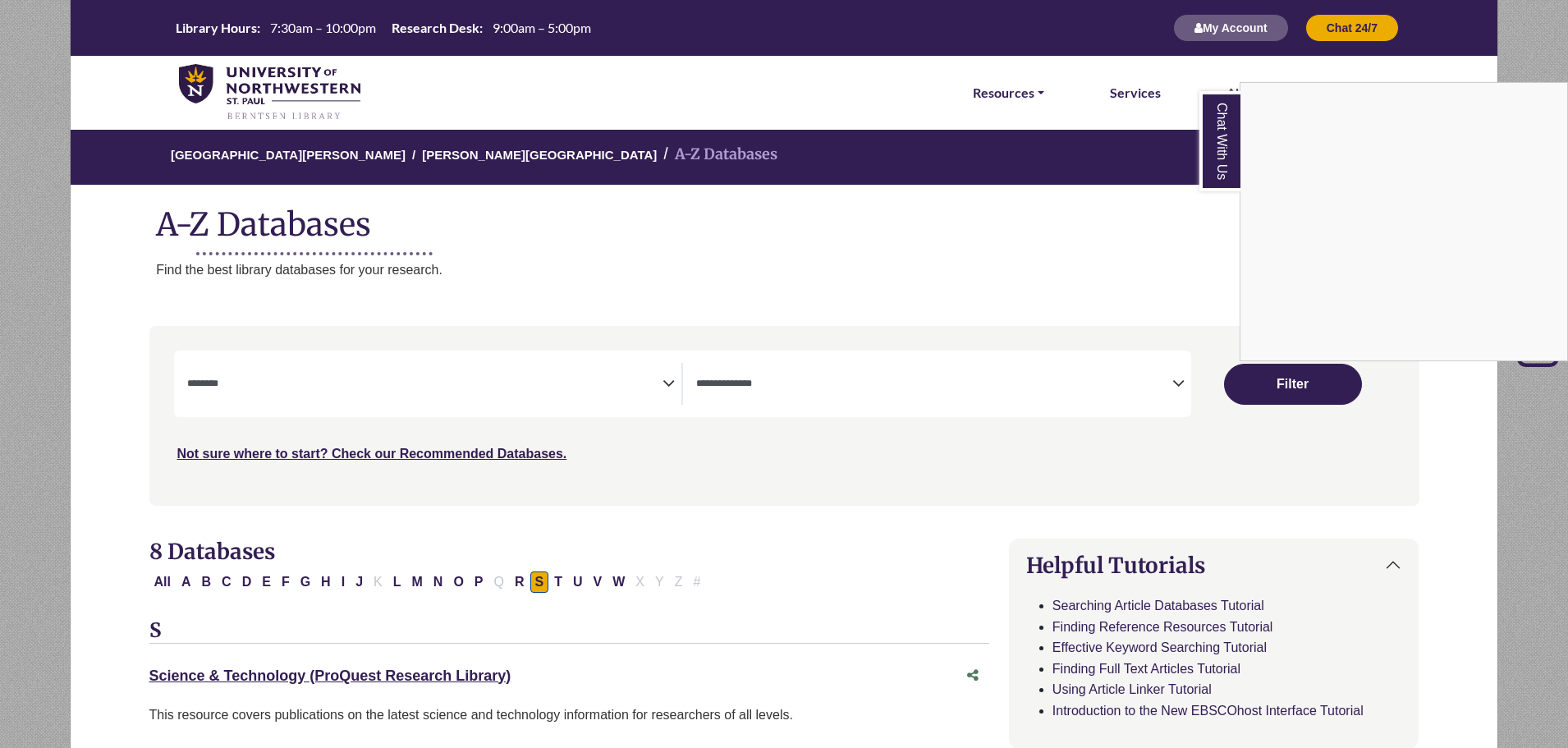
select select "Database Subject Filter"
select select "Database Types Filter"
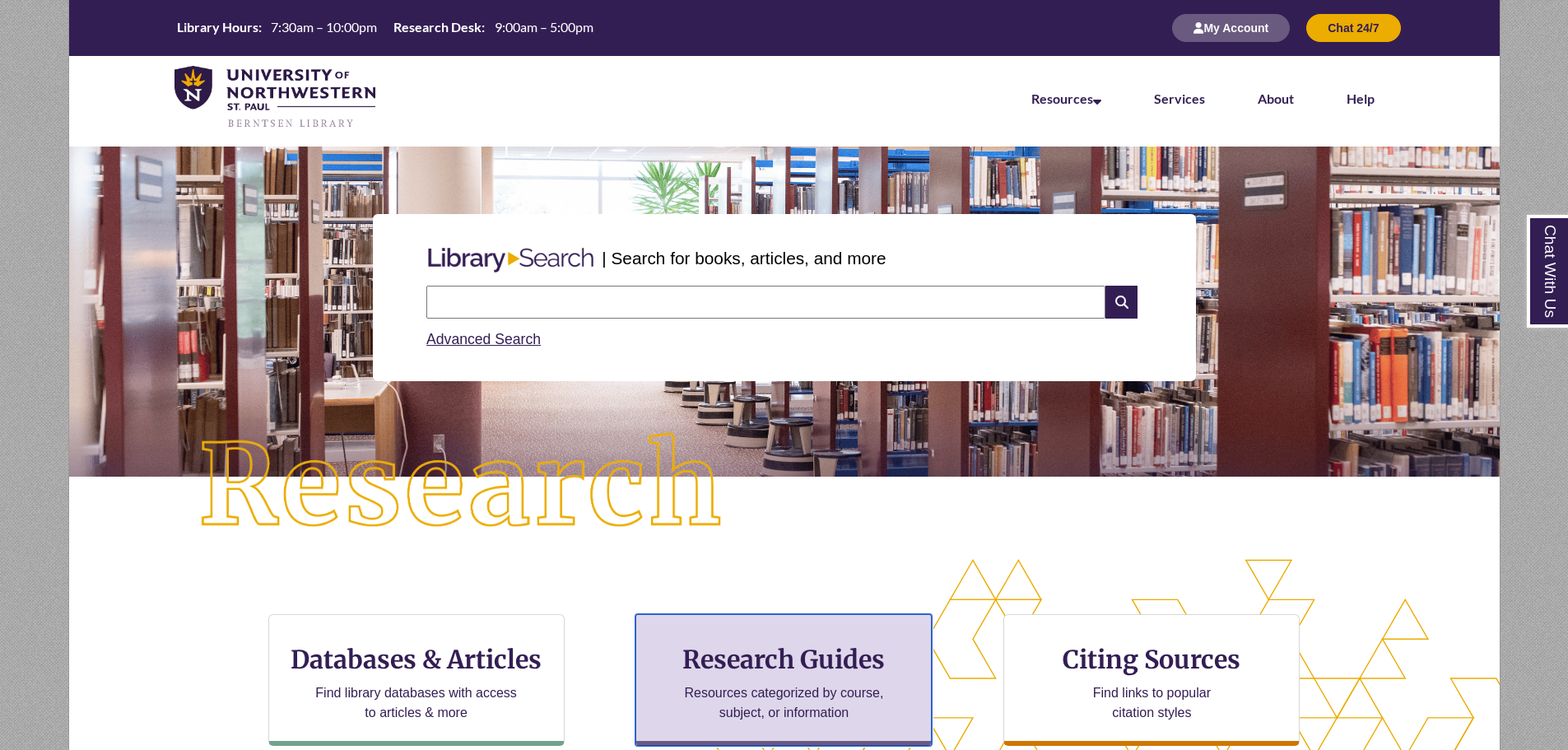
click at [787, 688] on p "Resources categorized by course, subject, or information" at bounding box center [784, 704] width 215 height 40
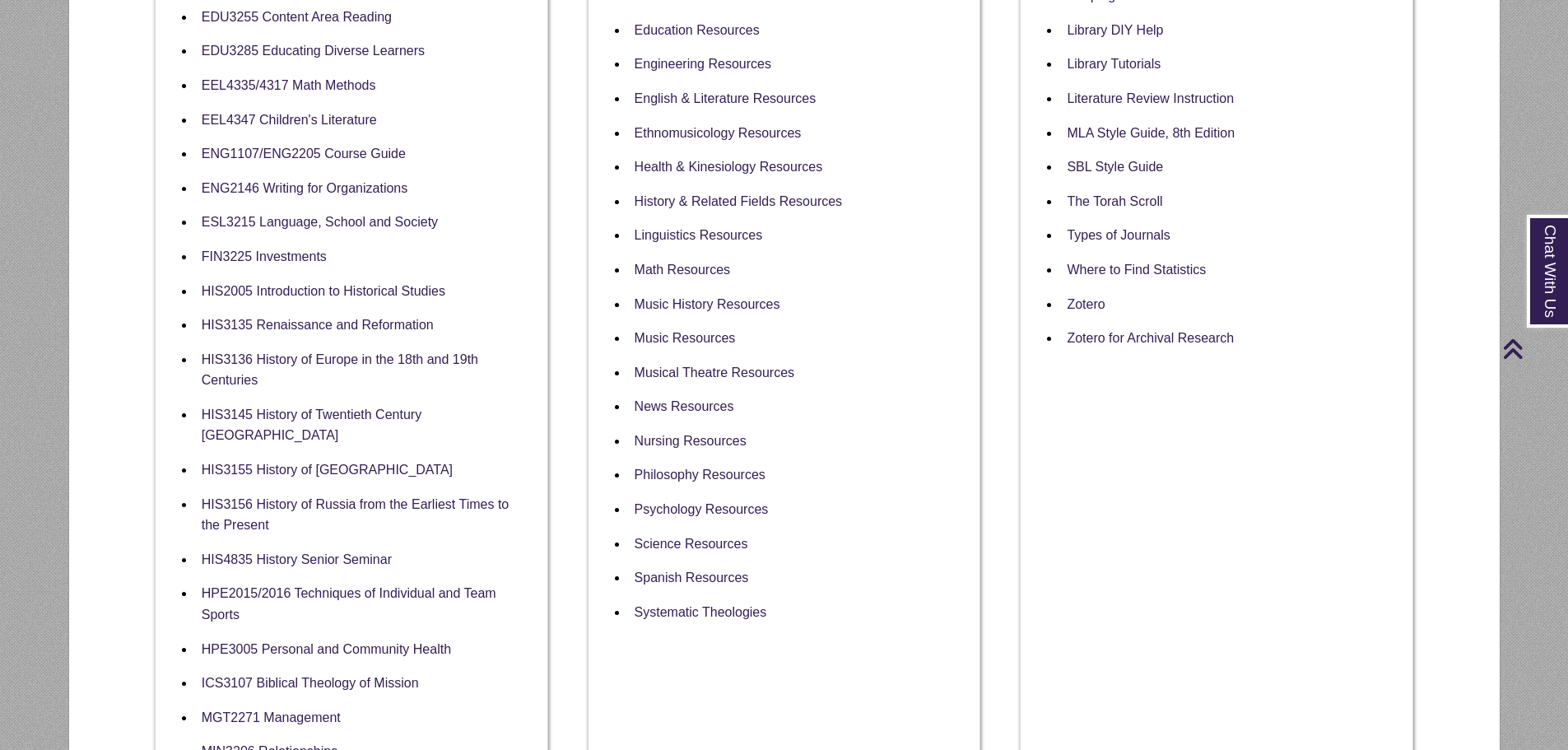
scroll to position [494, 0]
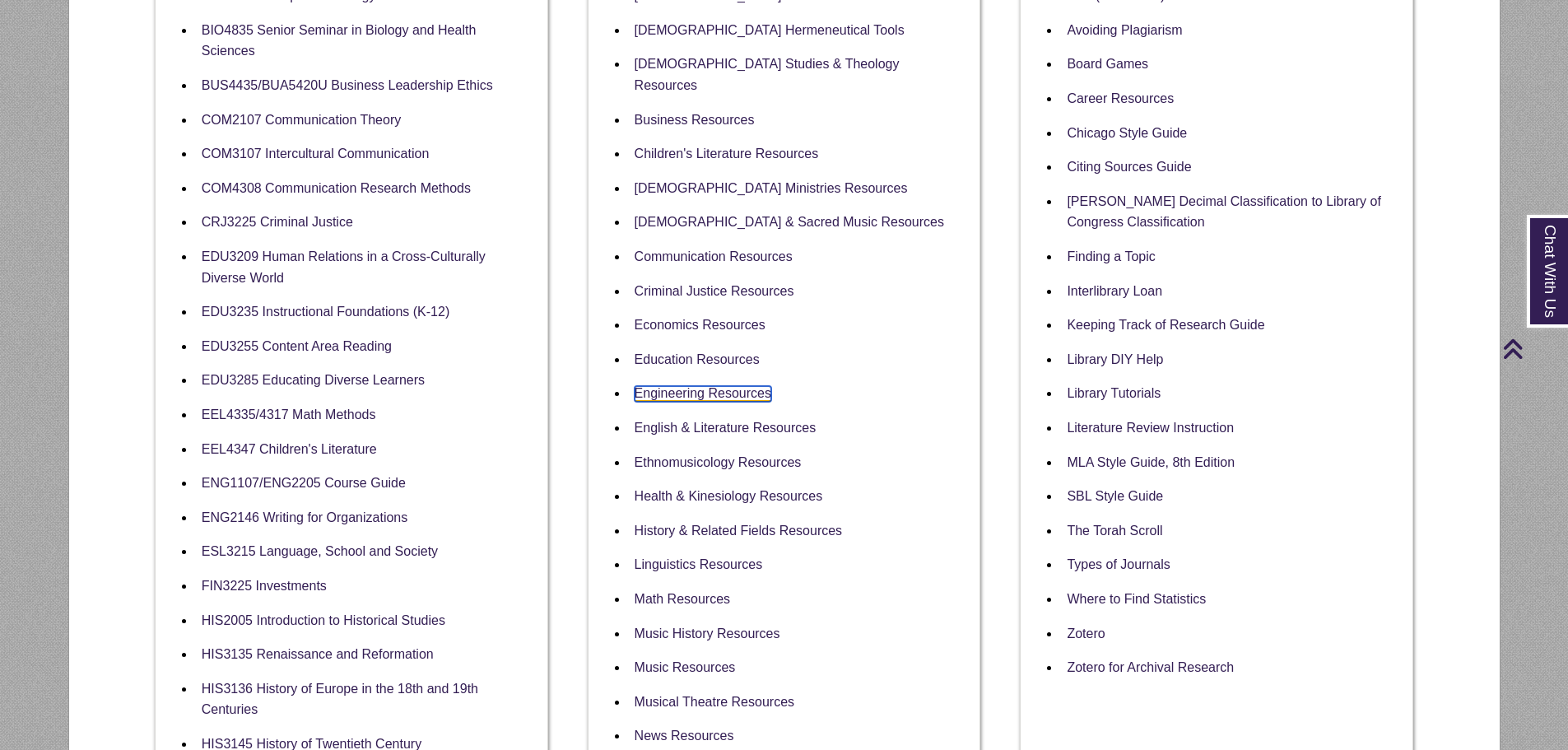
click at [708, 386] on link "Engineering Resources" at bounding box center [702, 393] width 137 height 16
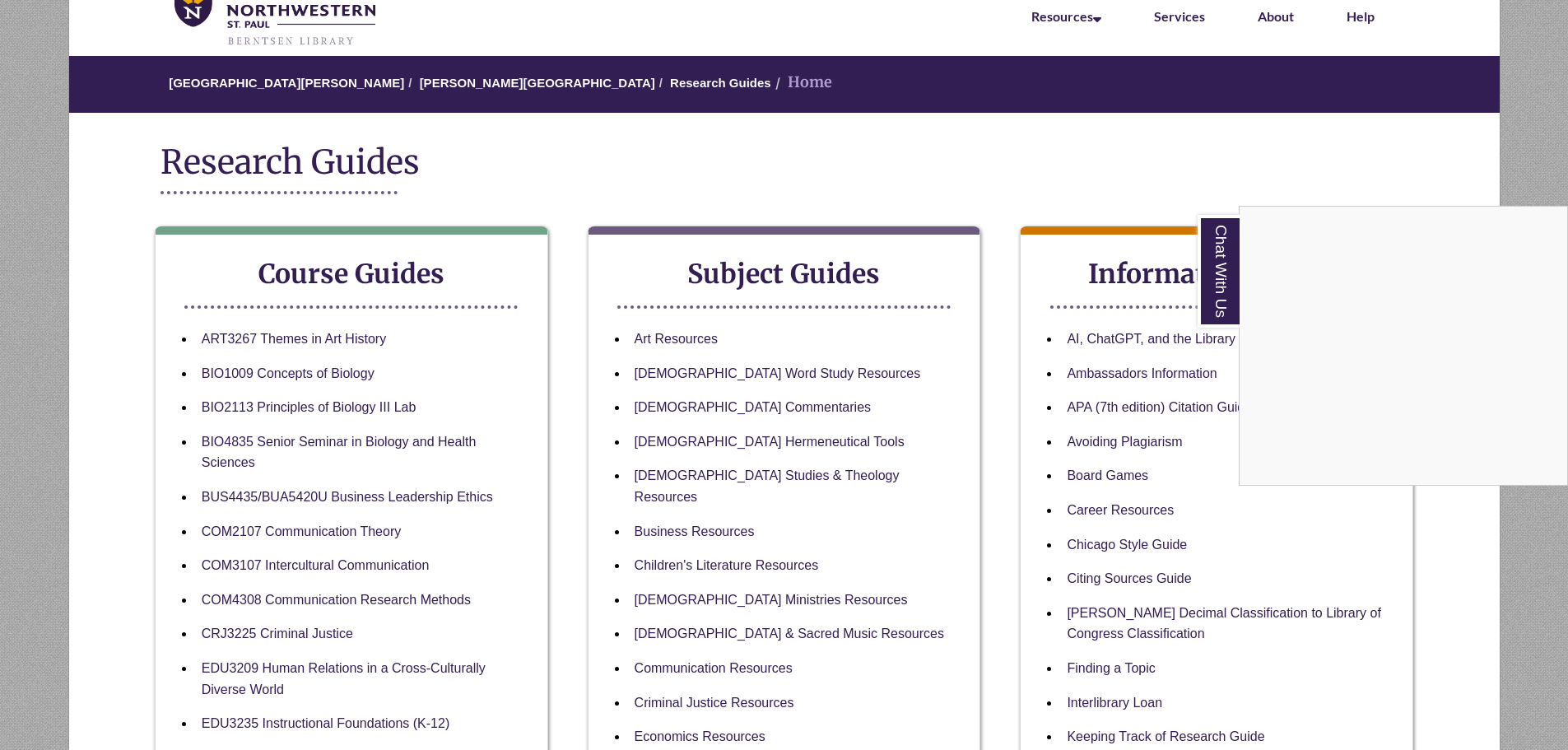
scroll to position [0, 0]
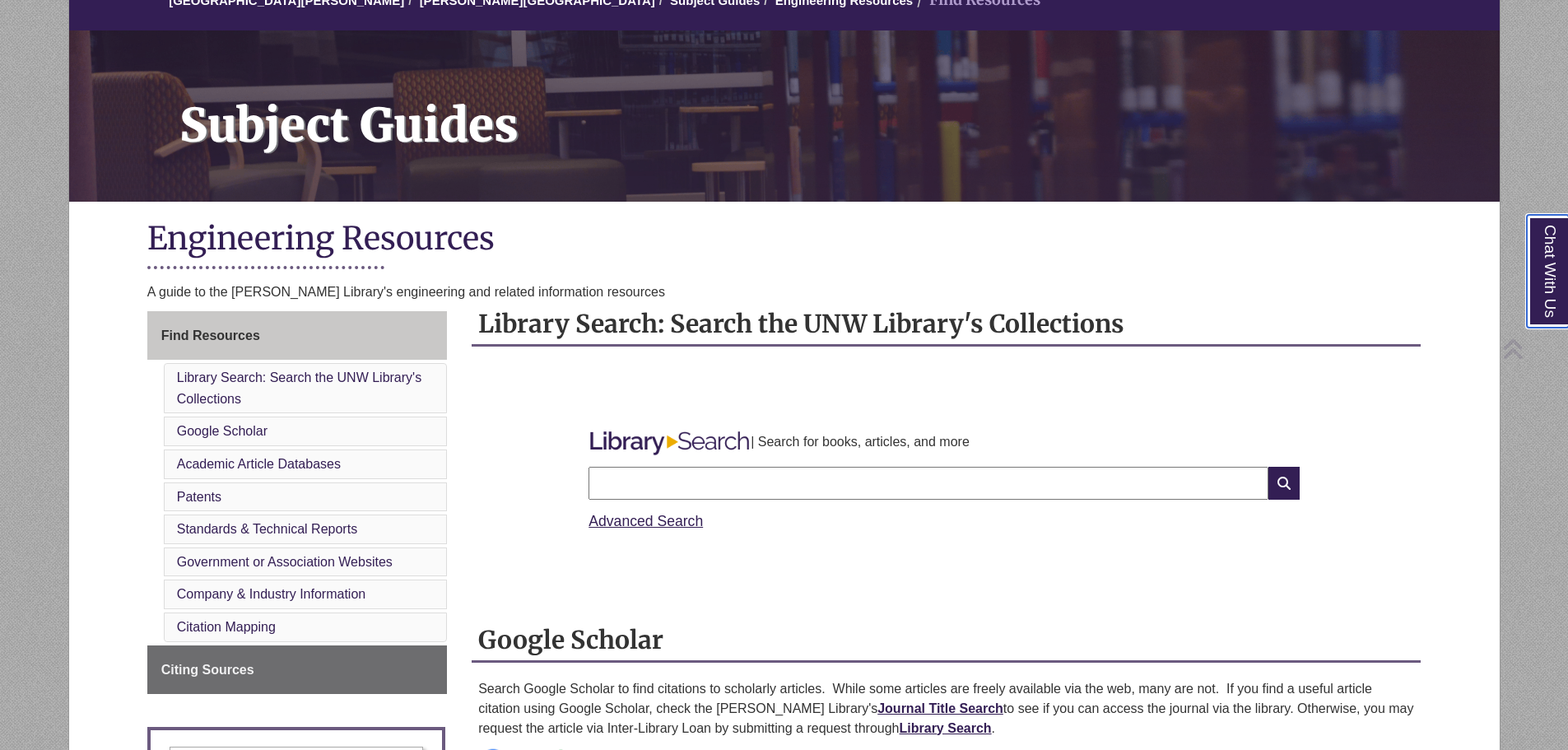
scroll to position [412, 0]
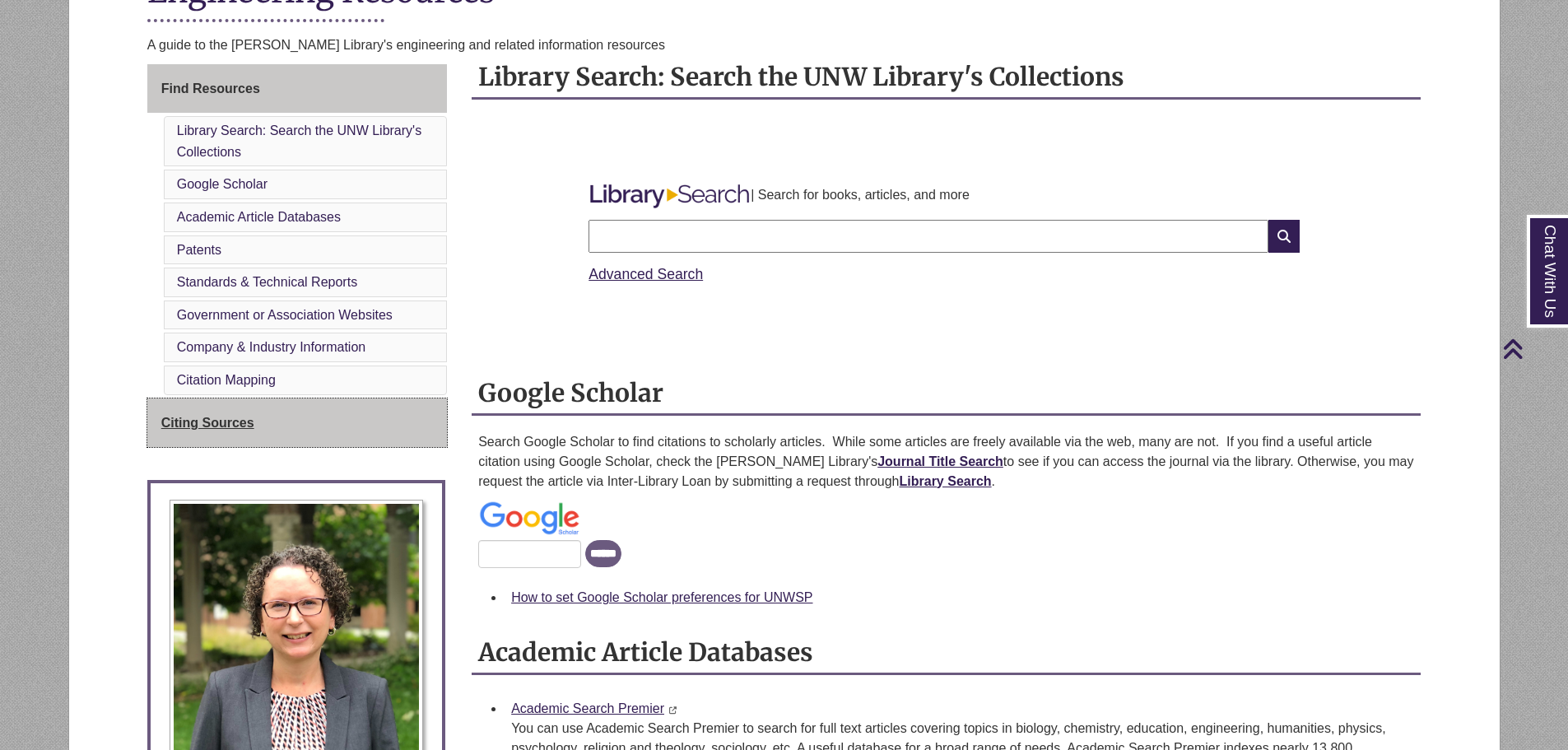
click at [239, 419] on span "Citing Sources" at bounding box center [208, 422] width 93 height 14
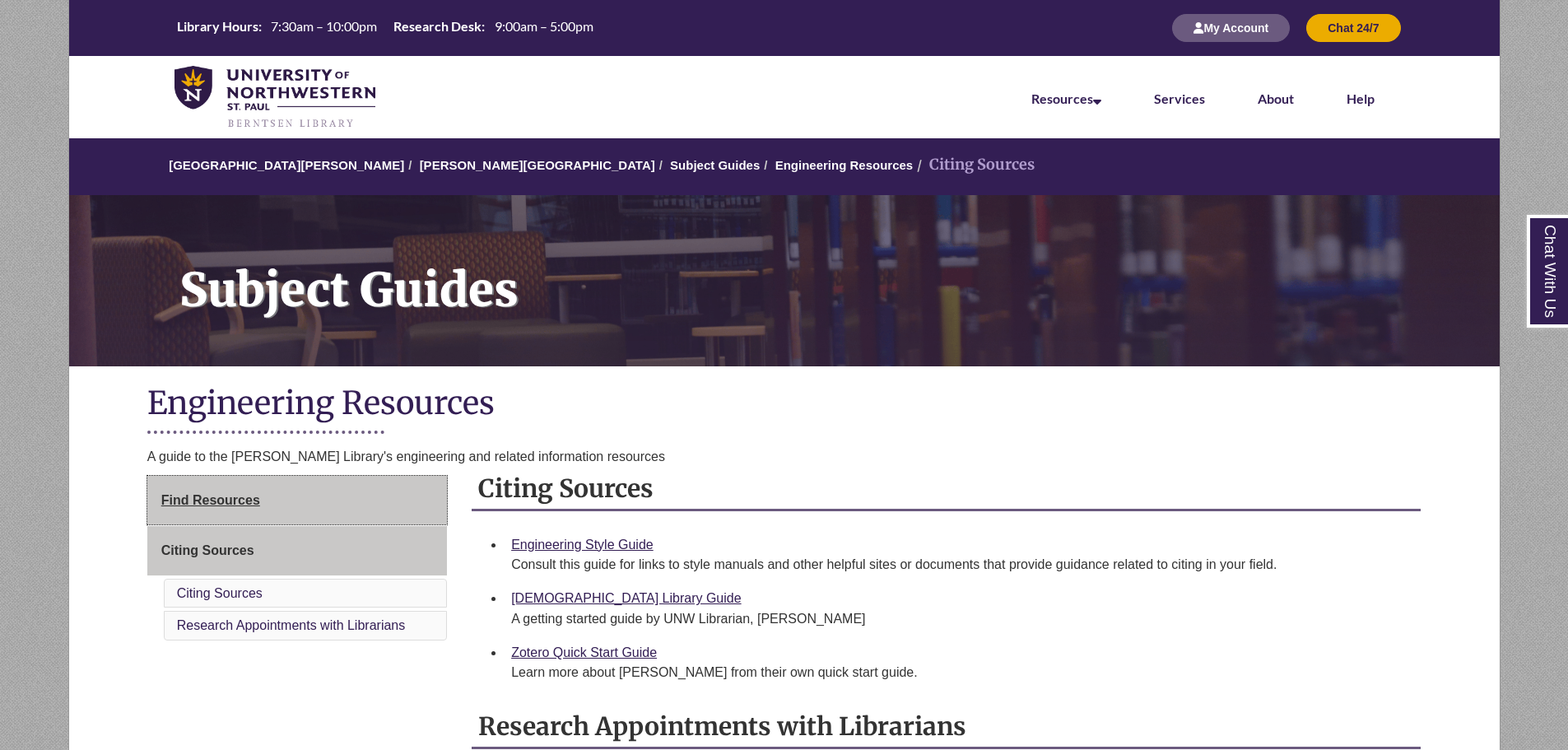
click at [231, 498] on span "Find Resources" at bounding box center [211, 499] width 99 height 14
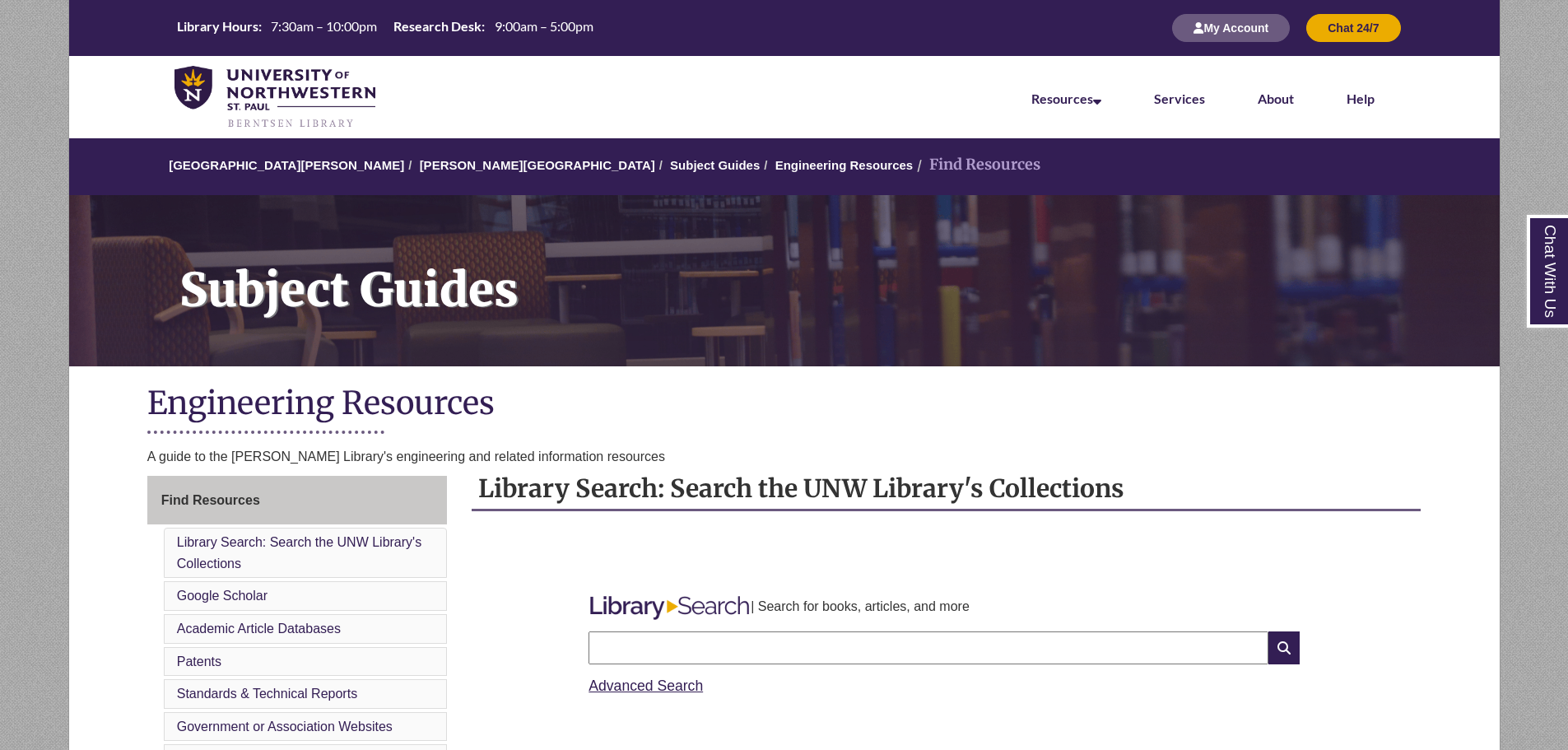
click at [387, 414] on h1 "Engineering Resources" at bounding box center [784, 404] width 1274 height 44
click at [239, 495] on span "Find Resources" at bounding box center [211, 499] width 99 height 14
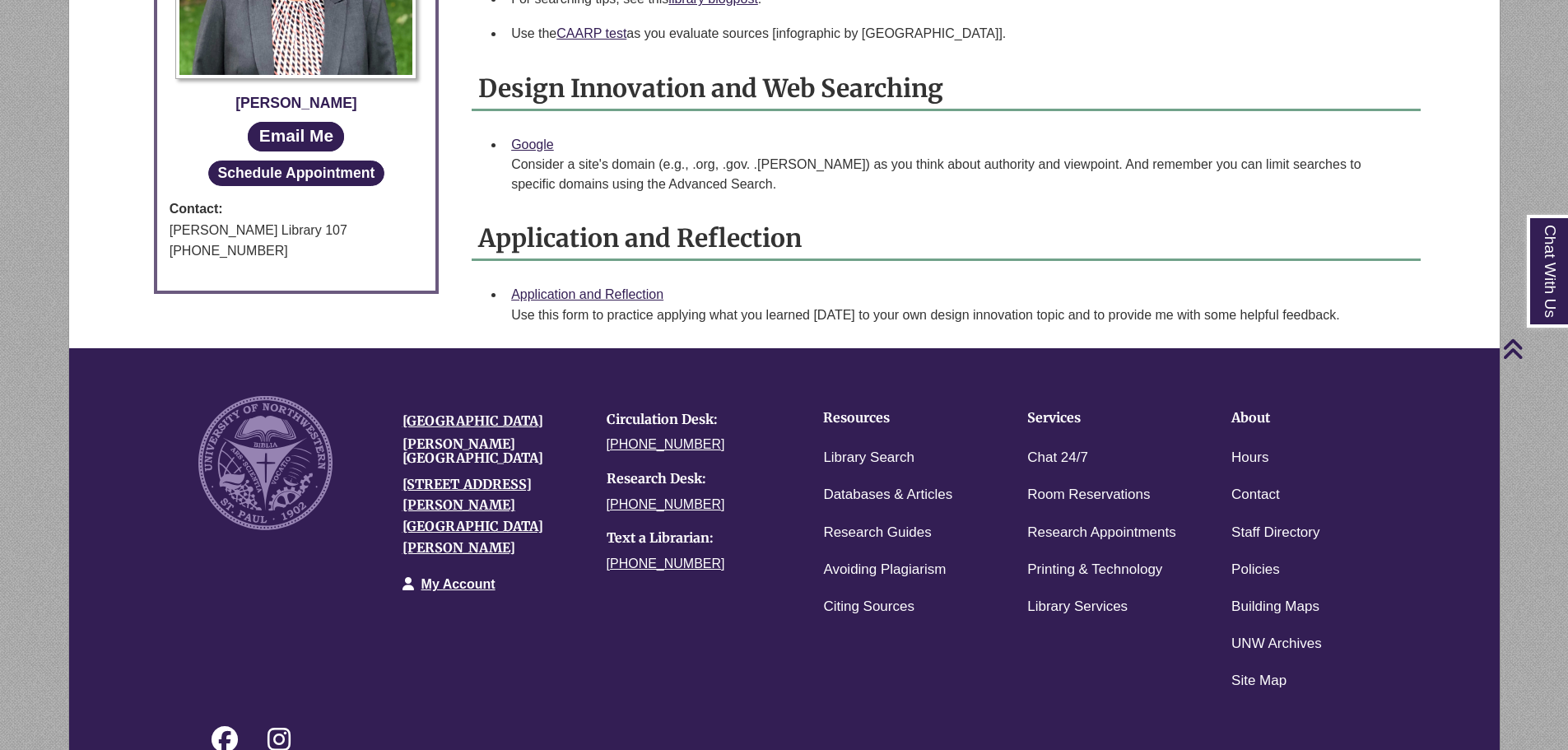
scroll to position [906, 0]
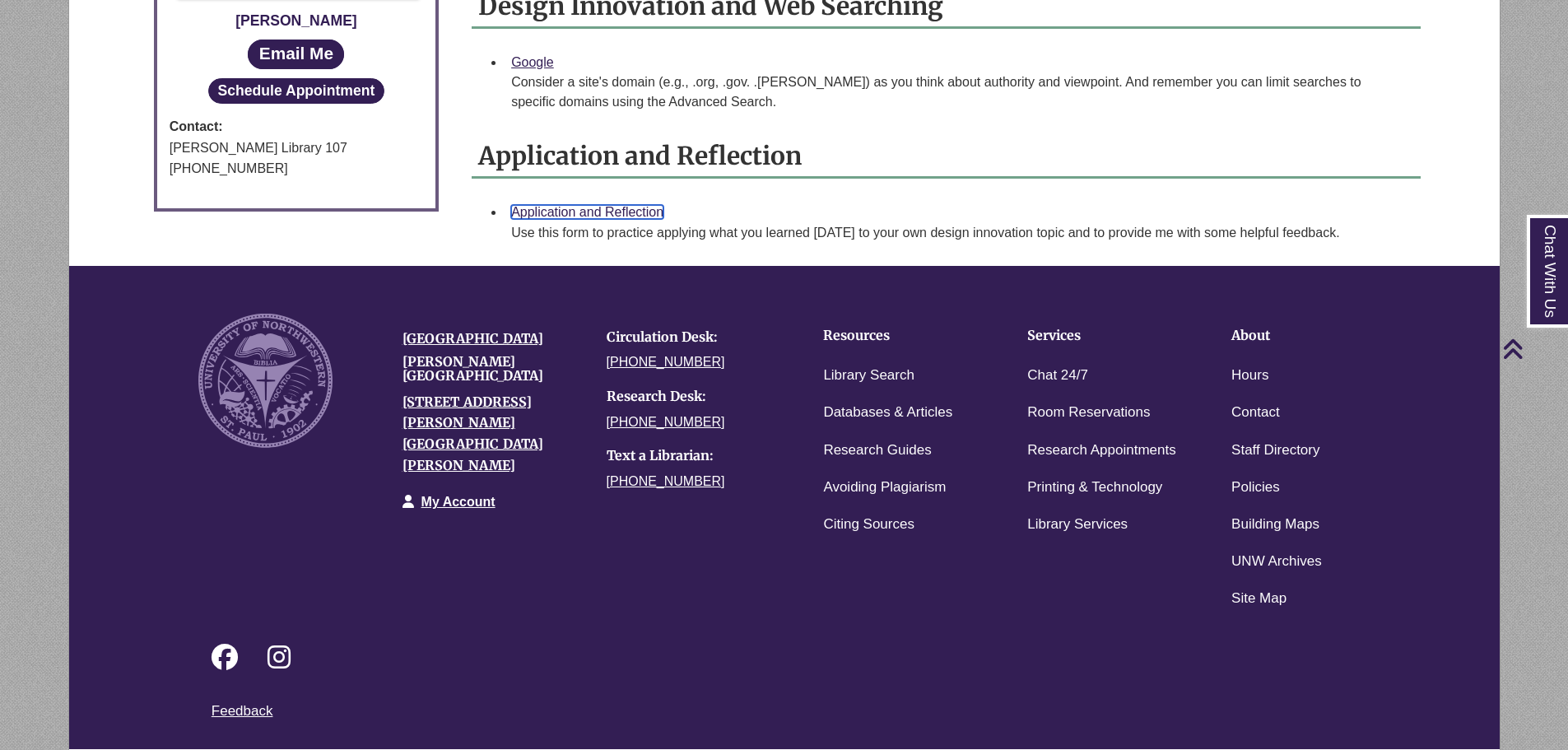
click at [634, 205] on link "Application and Reflection" at bounding box center [587, 212] width 153 height 14
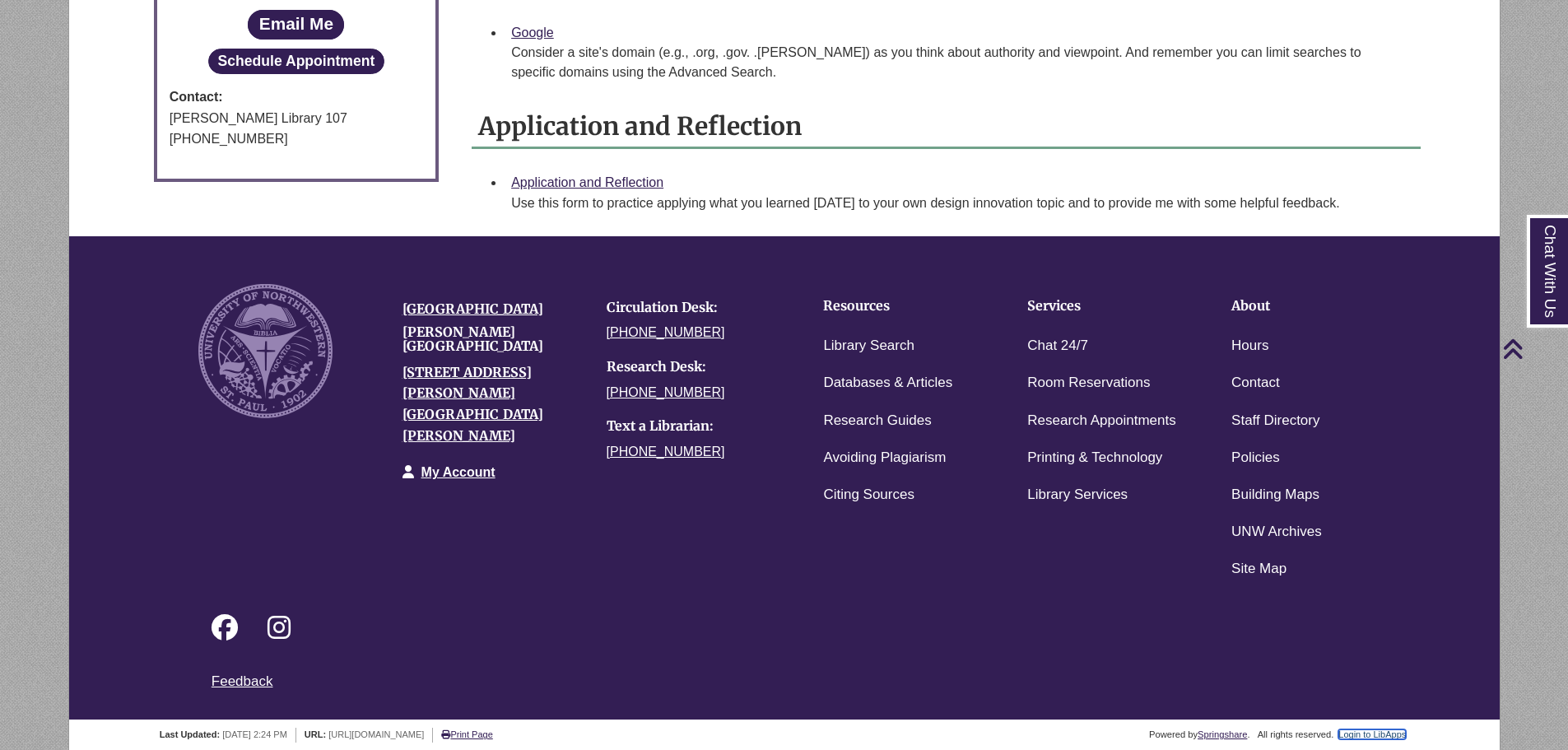
click at [1378, 729] on link "Login to LibApps" at bounding box center [1371, 734] width 67 height 10
